Goal: Transaction & Acquisition: Register for event/course

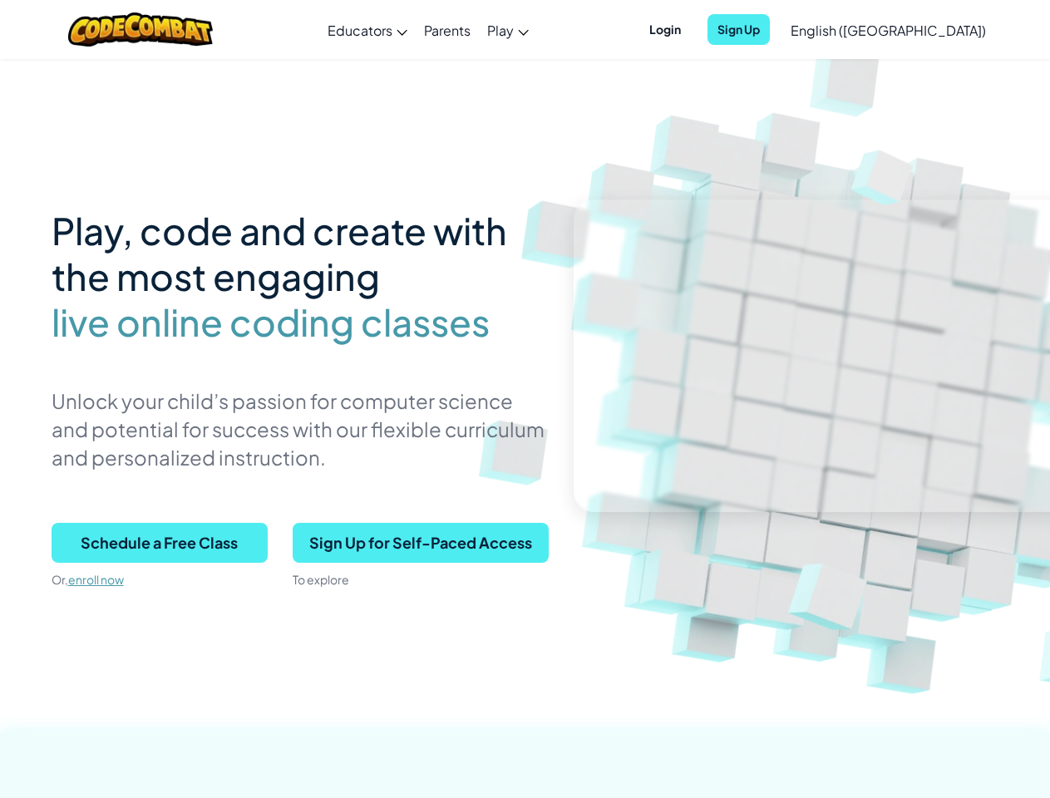
click at [525, 399] on p "Unlock your child’s passion for computer science and potential for success with…" at bounding box center [300, 429] width 497 height 85
click at [691, 29] on span "Login" at bounding box center [665, 29] width 52 height 31
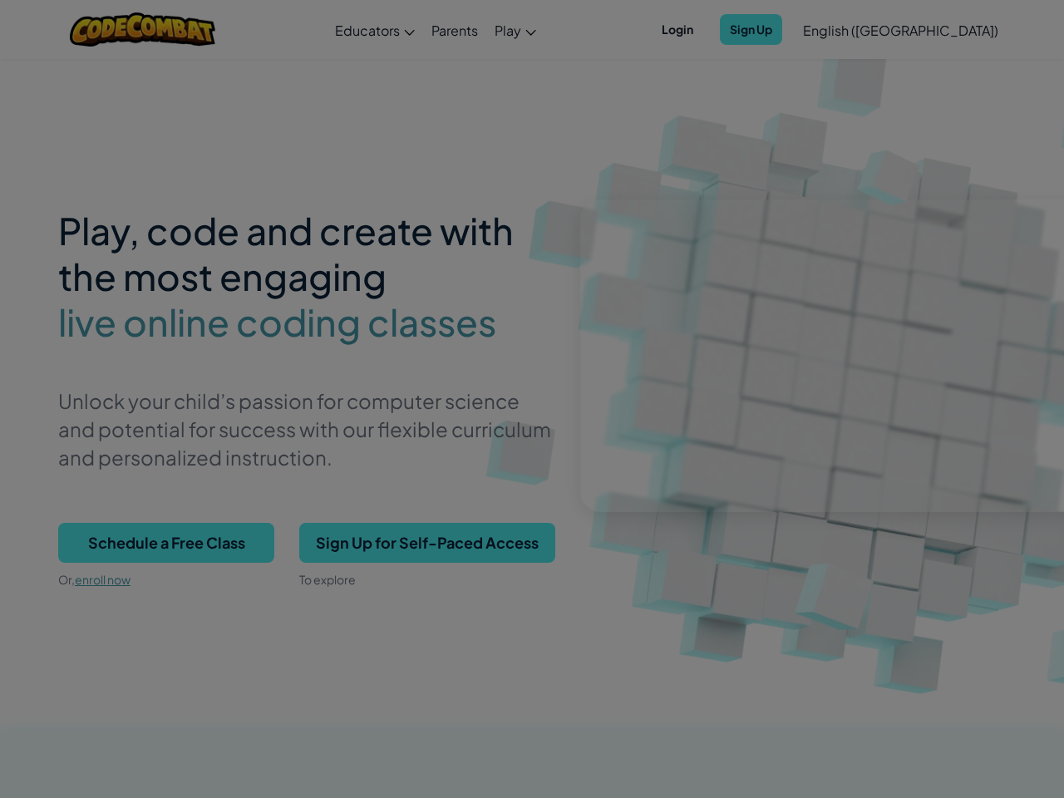
click at [0, 0] on input "Email or Username :" at bounding box center [0, 0] width 0 height 0
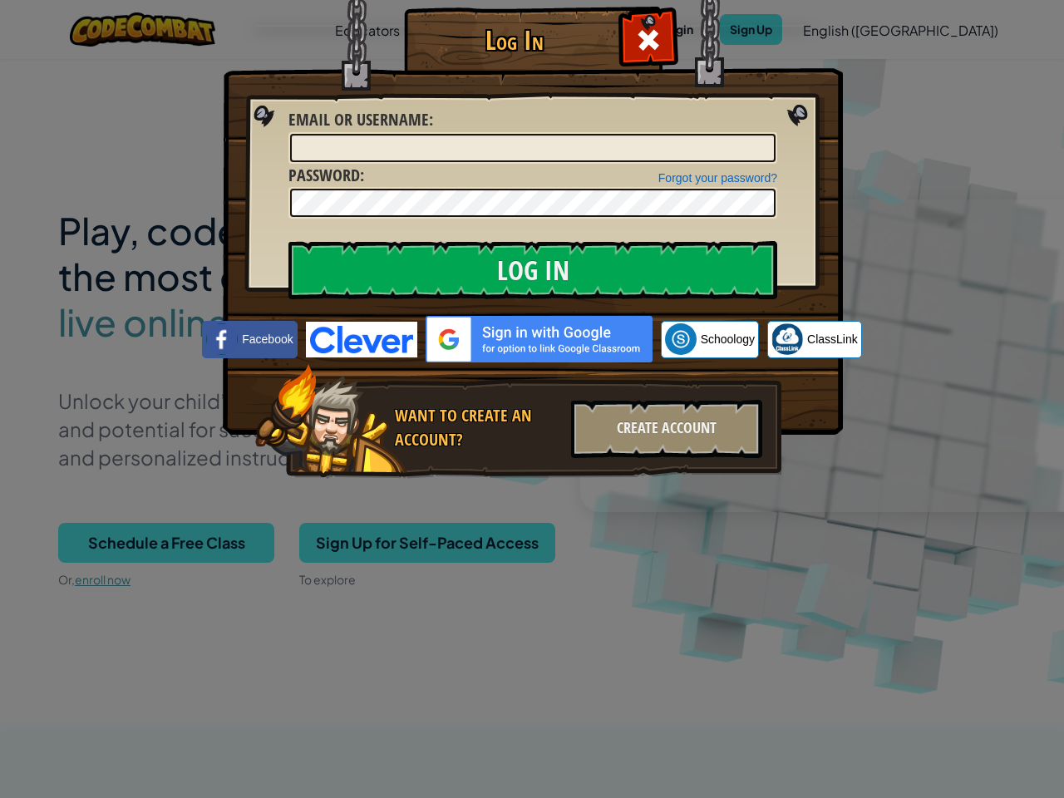
click at [840, 29] on div "Log In Unknown Error Email or Username : Forgot your password? Password : Log I…" at bounding box center [532, 399] width 1064 height 798
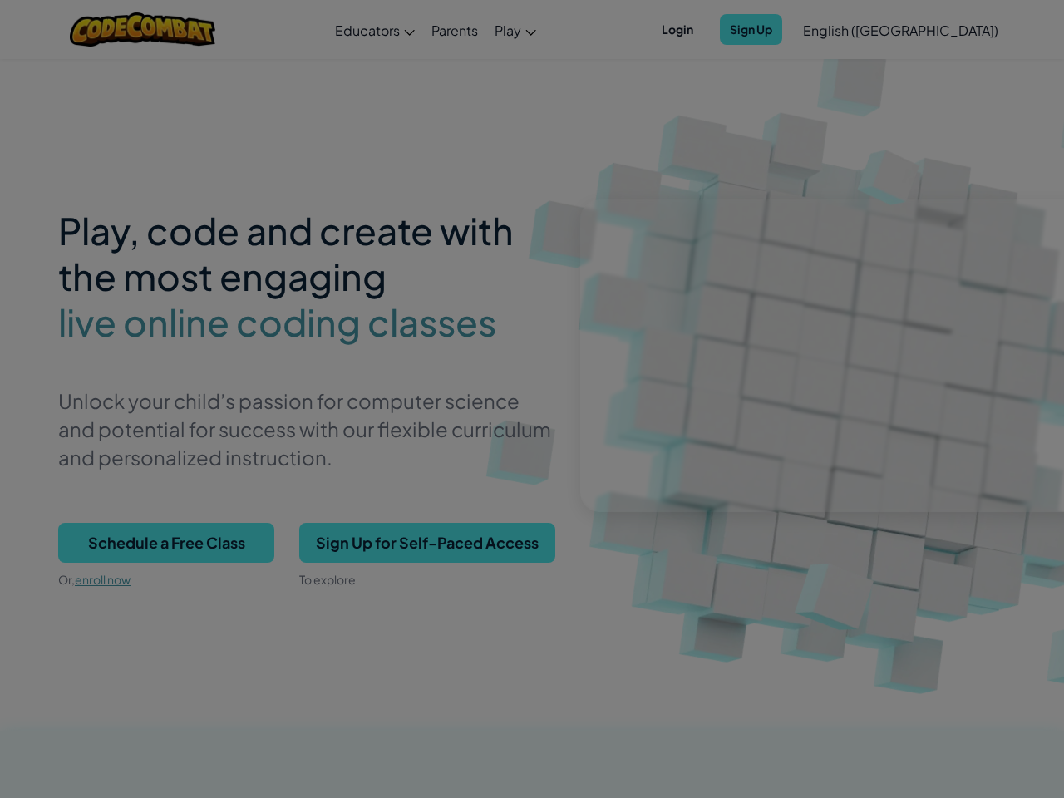
click at [840, 29] on div "Log In Unknown Error Email or Username : Forgot your password? Password : Log I…" at bounding box center [532, 399] width 1064 height 798
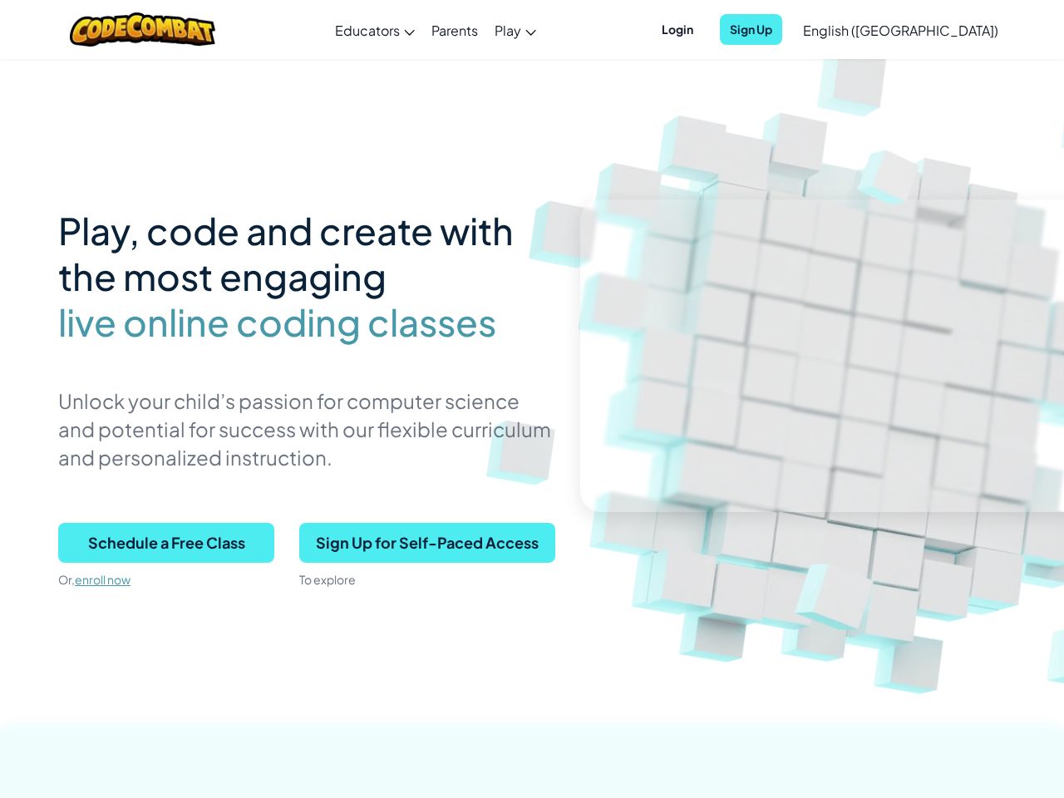
click at [929, 30] on div at bounding box center [532, 399] width 1064 height 798
click at [160, 543] on span "Schedule a Free Class" at bounding box center [166, 543] width 216 height 40
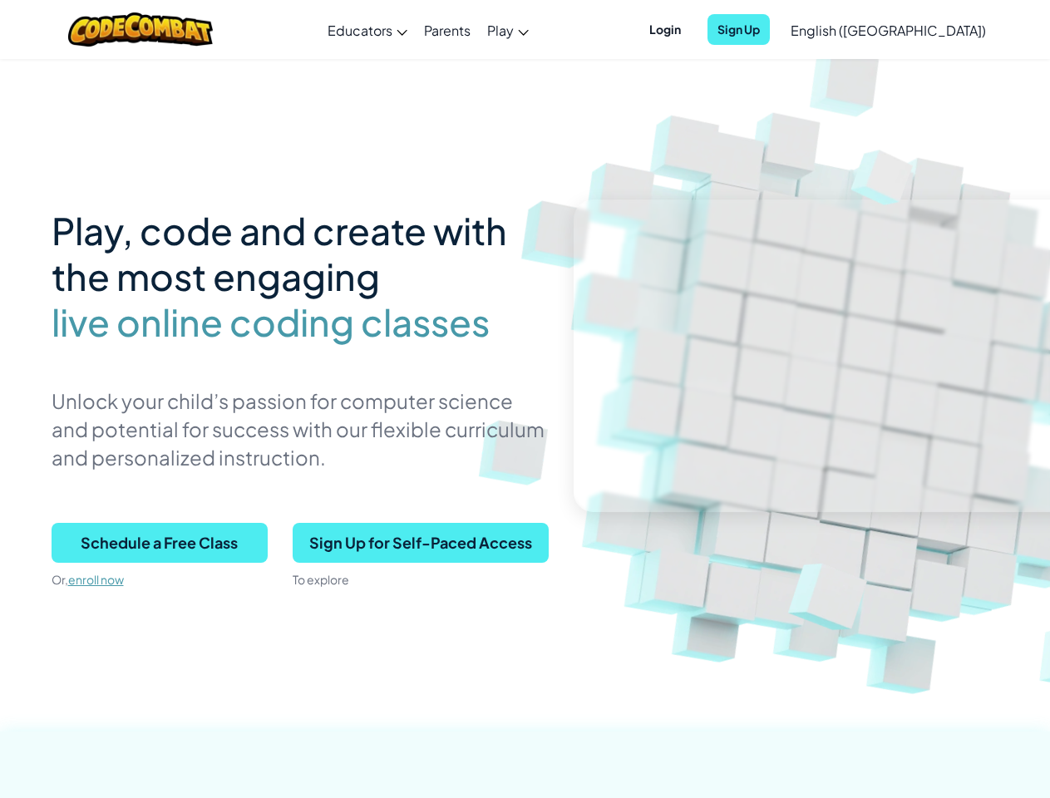
click at [420, 543] on span "Sign Up for Self-Paced Access" at bounding box center [421, 543] width 256 height 40
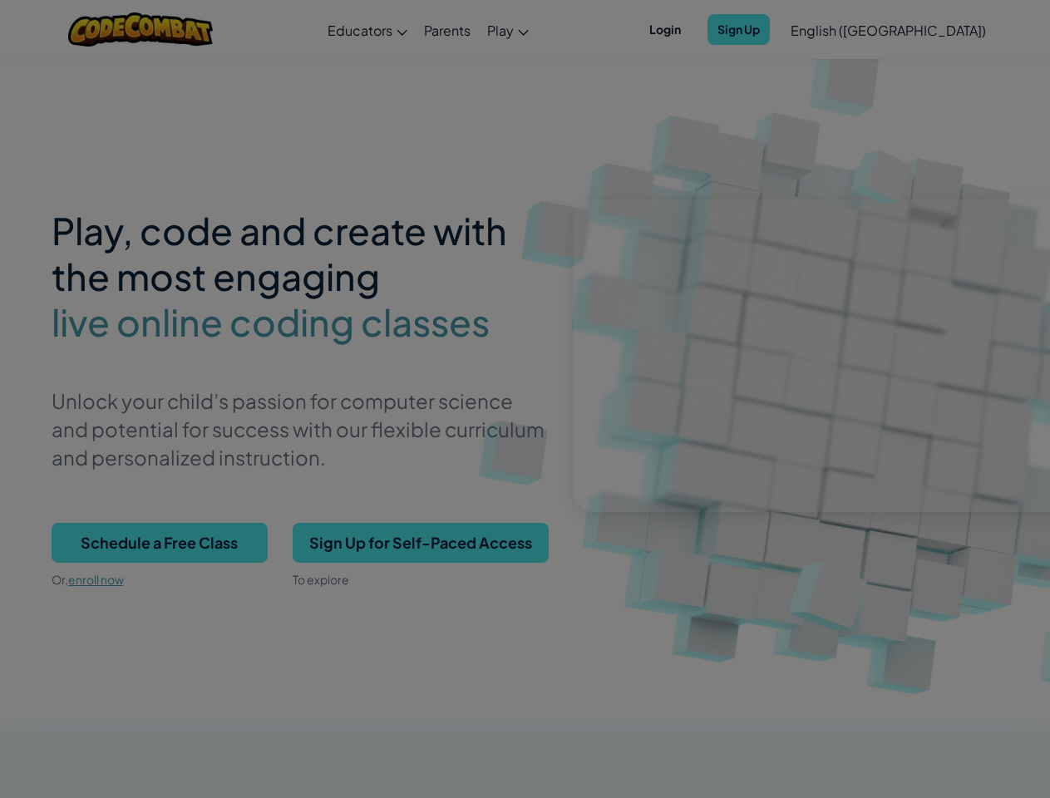
click at [0, 0] on div "Create Individual Account Enter your birthdate: Month January February March Ap…" at bounding box center [0, 0] width 0 height 0
